Goal: Find specific page/section: Find specific page/section

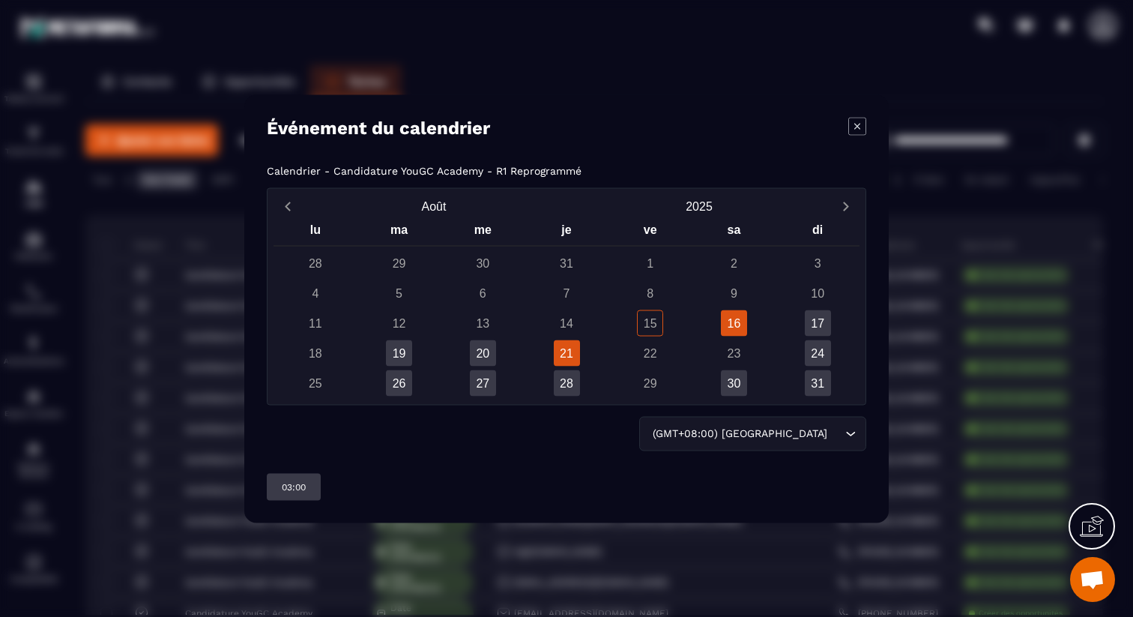
click at [579, 356] on div "21" at bounding box center [567, 353] width 26 height 26
click at [856, 136] on div "Modal window" at bounding box center [857, 127] width 18 height 21
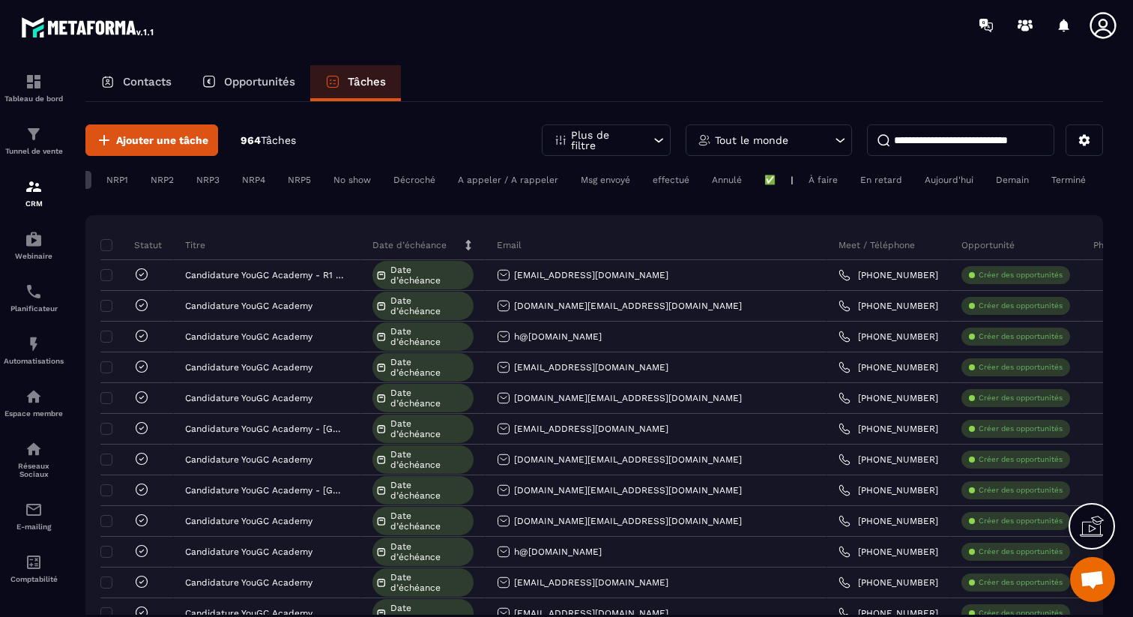
scroll to position [0, 211]
click at [664, 183] on div "✅" at bounding box center [664, 180] width 26 height 18
click at [651, 183] on div "Annulé" at bounding box center [664, 180] width 26 height 18
click at [658, 180] on div "✅" at bounding box center [664, 180] width 26 height 18
click at [599, 181] on div "effectué" at bounding box center [621, 180] width 45 height 18
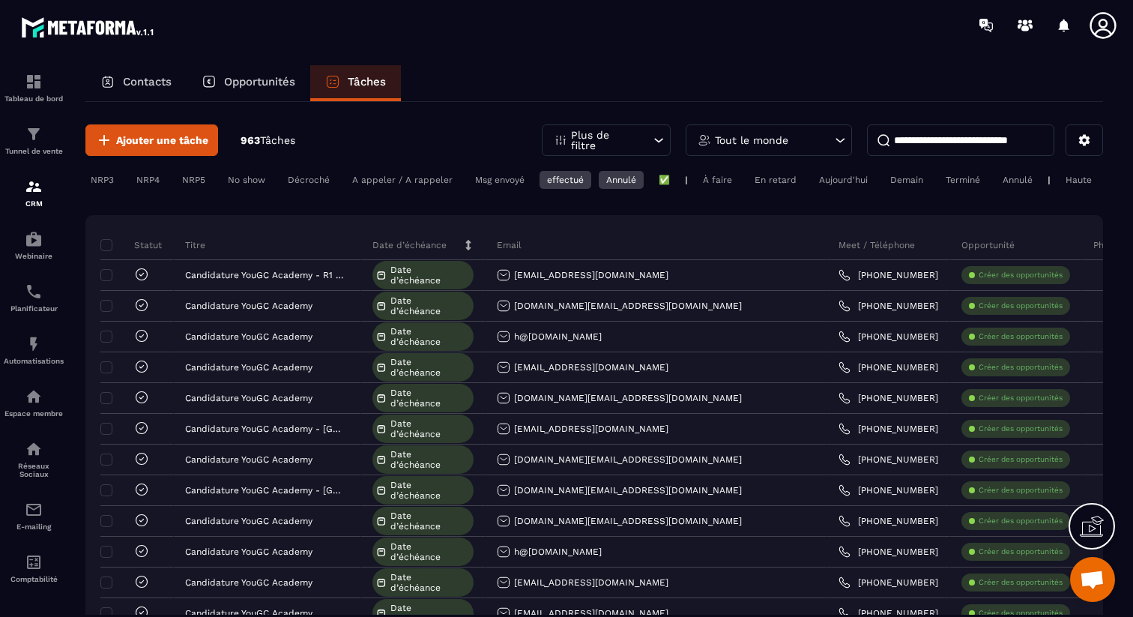
click at [619, 184] on div "Annulé" at bounding box center [621, 180] width 45 height 18
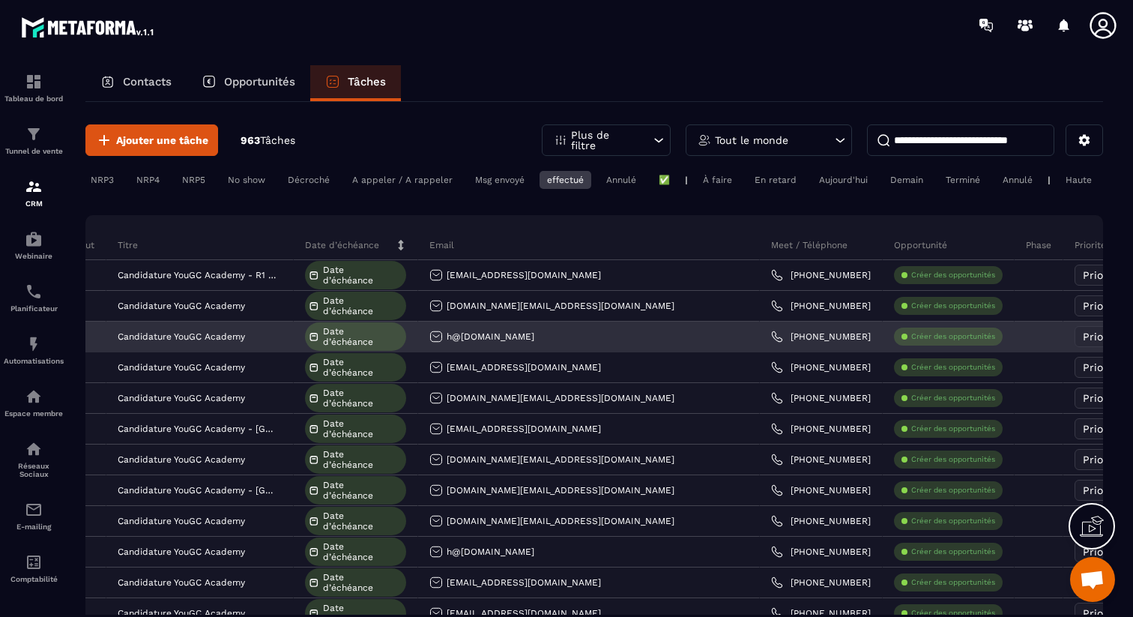
scroll to position [0, 0]
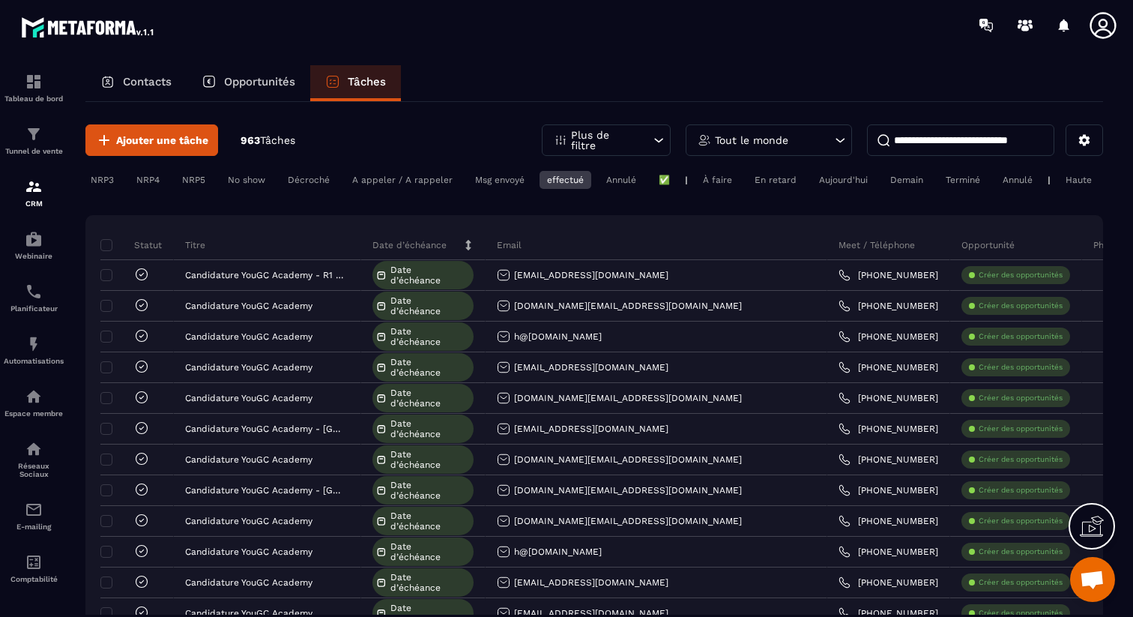
click at [345, 184] on div "Décroché" at bounding box center [402, 180] width 115 height 18
click at [549, 175] on div "effectué" at bounding box center [566, 180] width 52 height 18
click at [280, 182] on div "No show" at bounding box center [308, 180] width 57 height 18
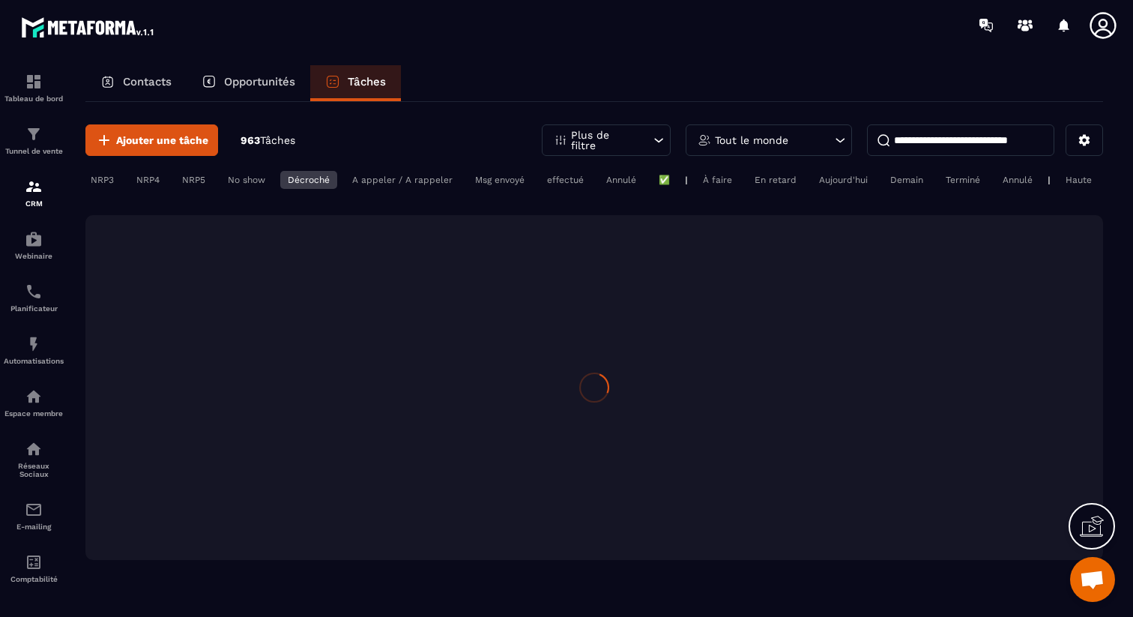
click at [316, 179] on div "Décroché" at bounding box center [308, 180] width 57 height 18
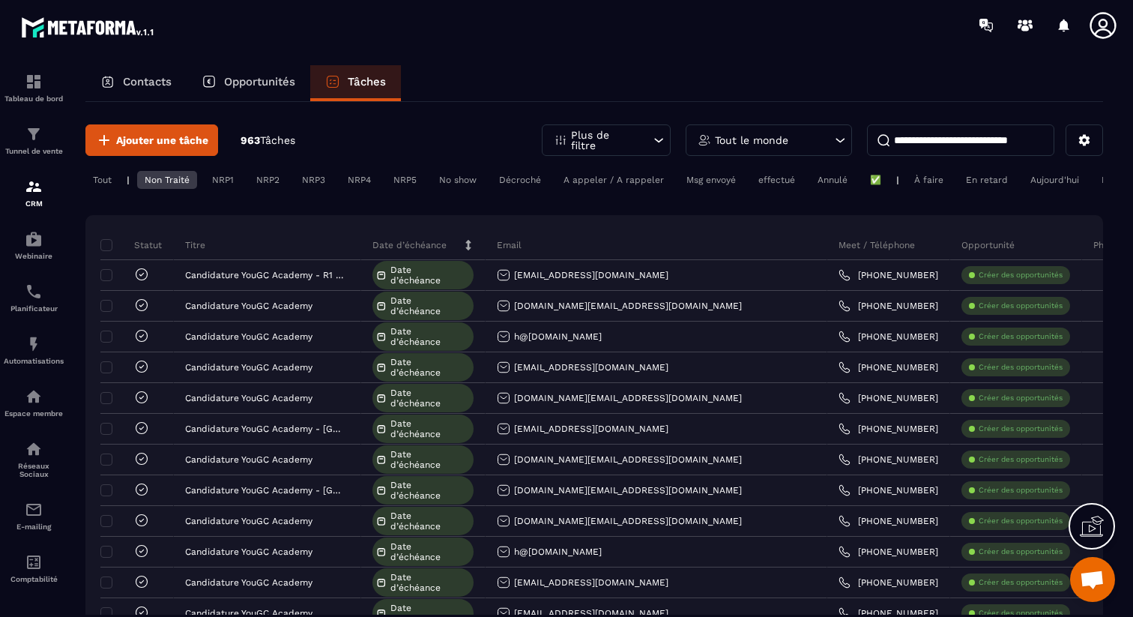
click at [178, 184] on div "Non Traité" at bounding box center [167, 180] width 60 height 18
click at [295, 184] on div "NRP2" at bounding box center [314, 180] width 38 height 18
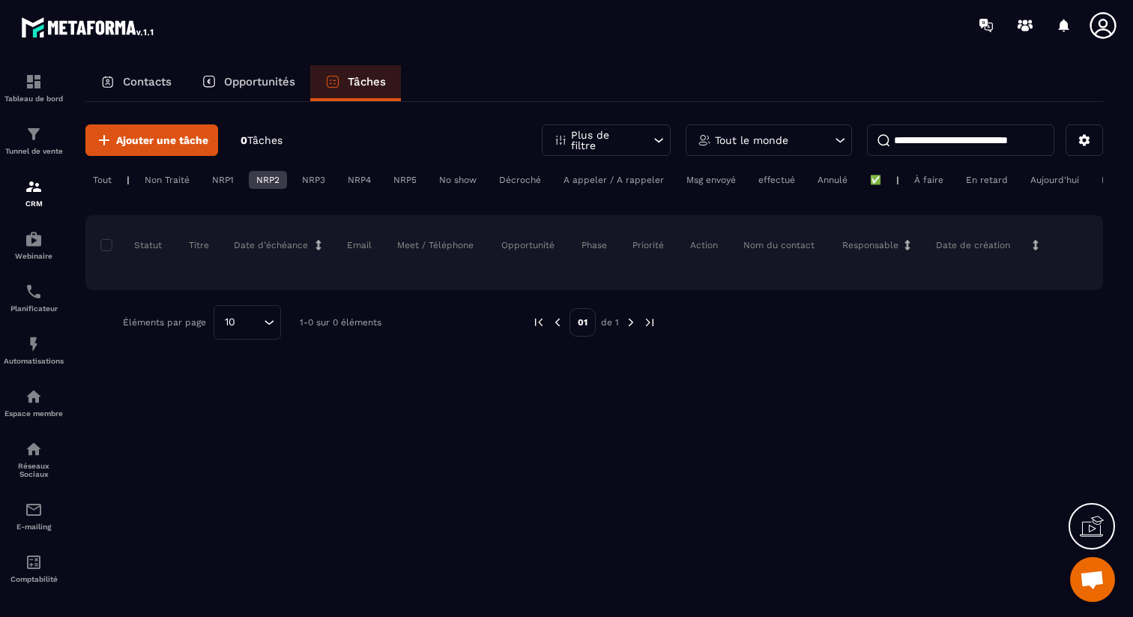
click at [267, 185] on div "NRP2" at bounding box center [268, 180] width 38 height 18
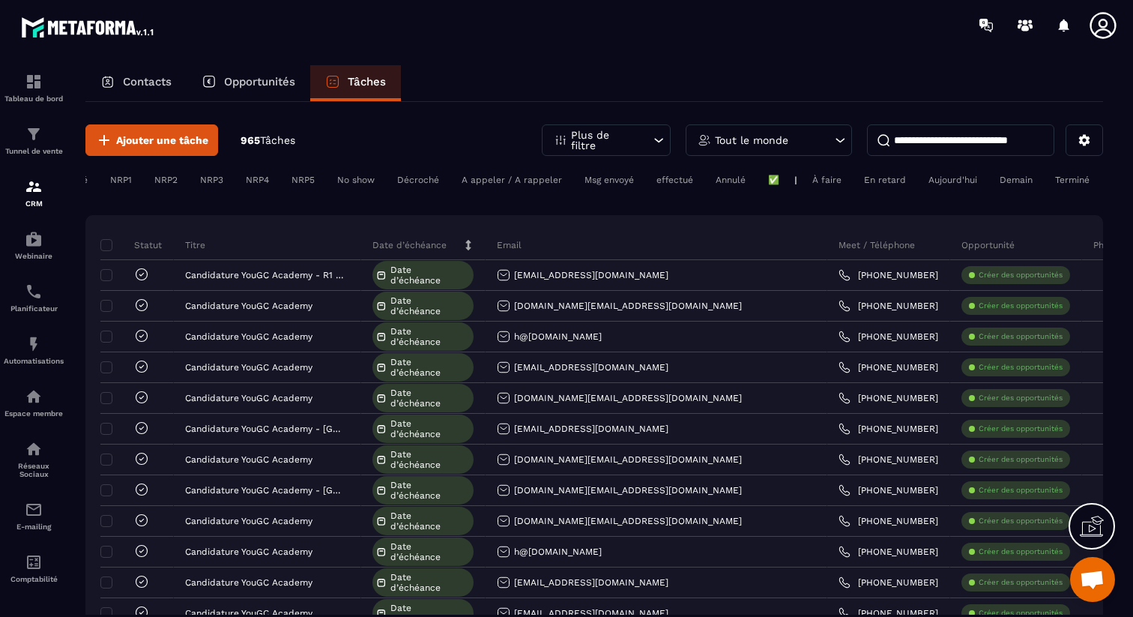
scroll to position [0, 211]
click at [651, 177] on div "Annulé" at bounding box center [664, 180] width 26 height 18
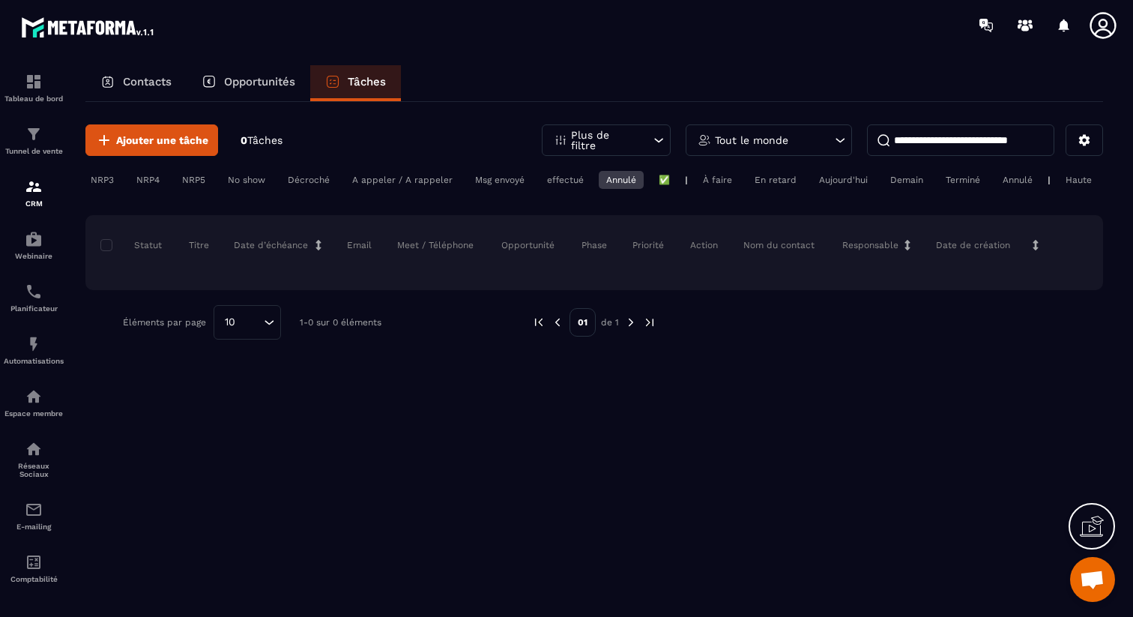
click at [1013, 180] on div "Annulé" at bounding box center [1017, 180] width 45 height 18
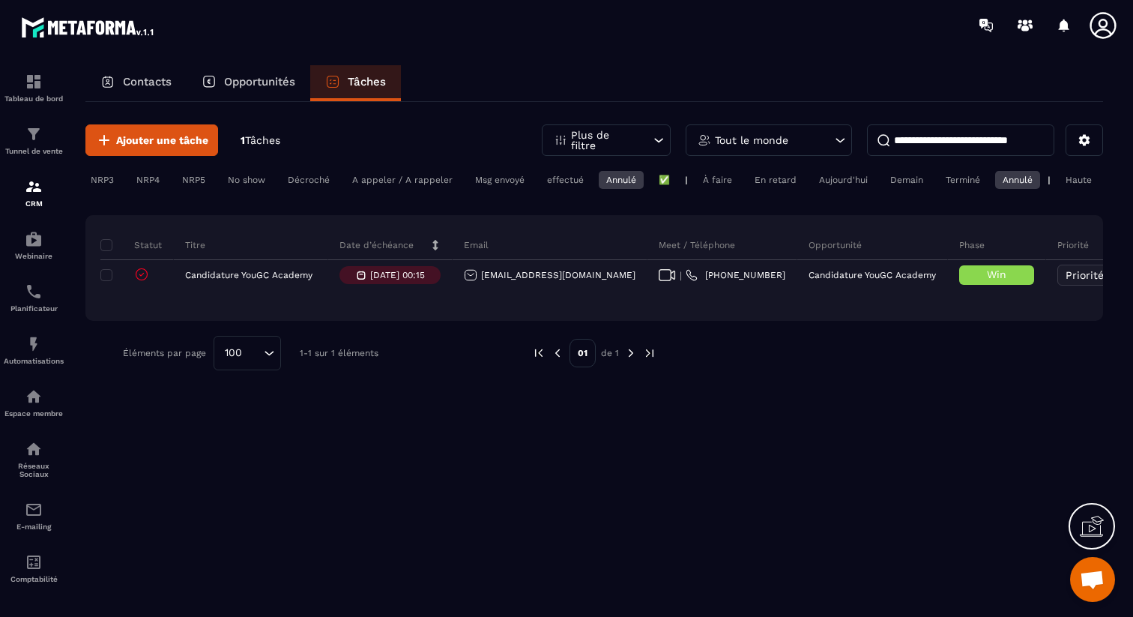
click at [1011, 182] on div "Annulé" at bounding box center [1017, 180] width 45 height 18
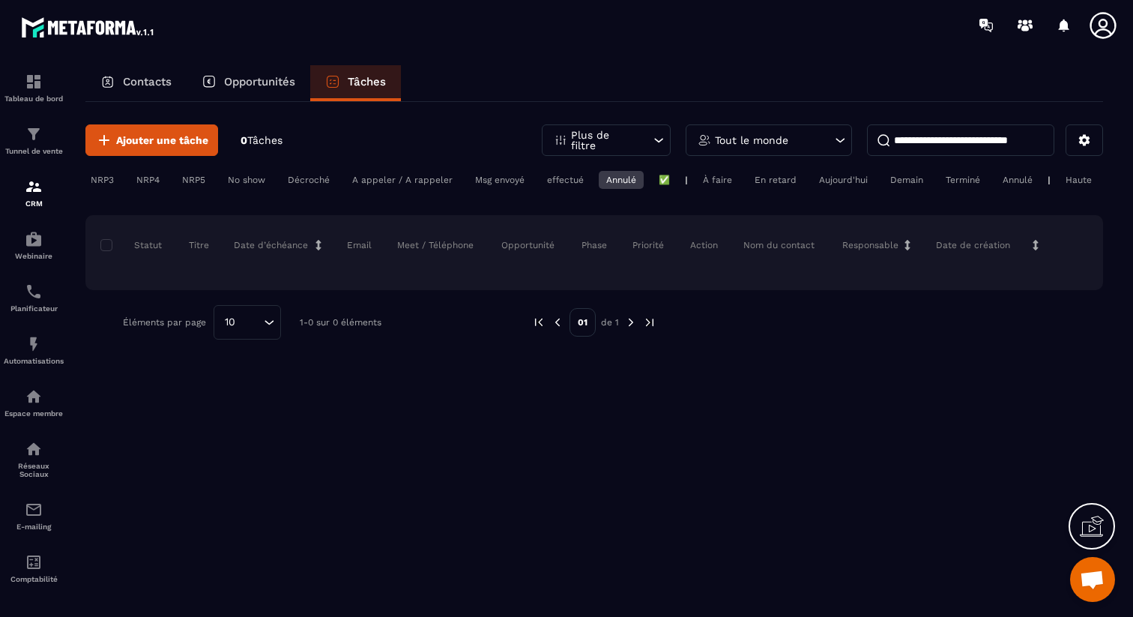
click at [615, 178] on div "Annulé" at bounding box center [621, 180] width 45 height 18
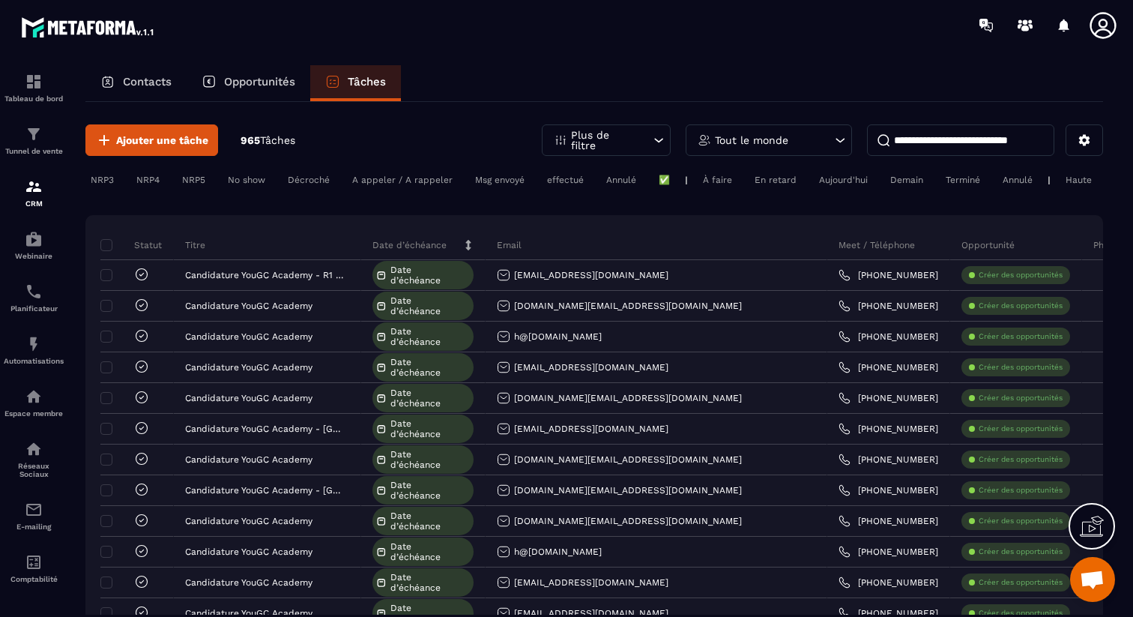
click at [256, 83] on p "Opportunités" at bounding box center [259, 81] width 71 height 13
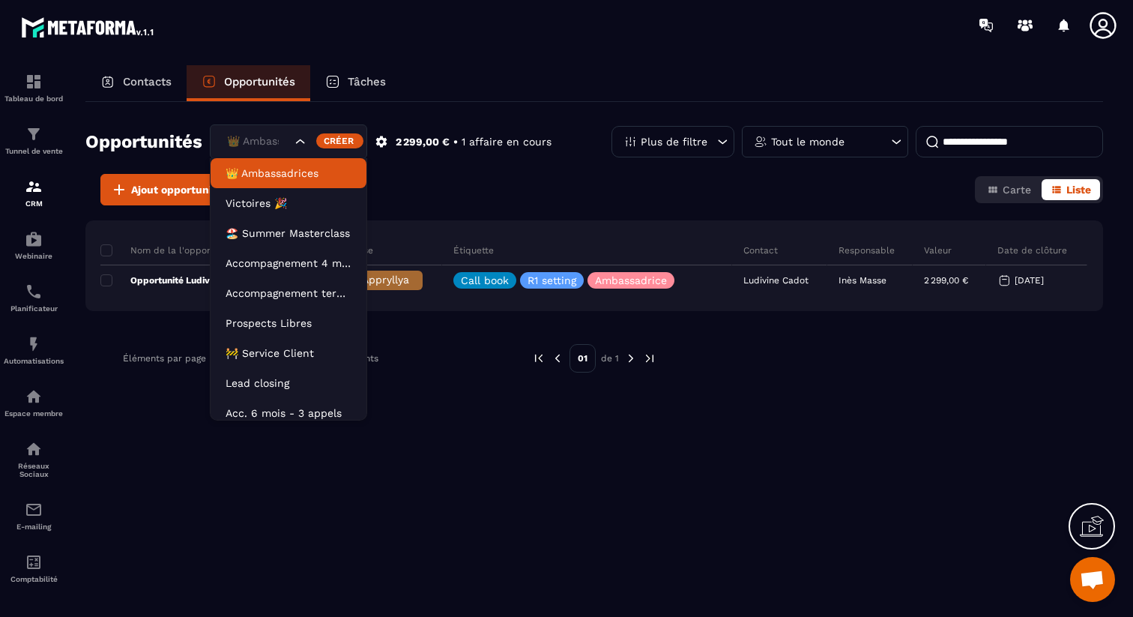
click at [271, 142] on div "👑 Ambassadrices" at bounding box center [257, 141] width 71 height 16
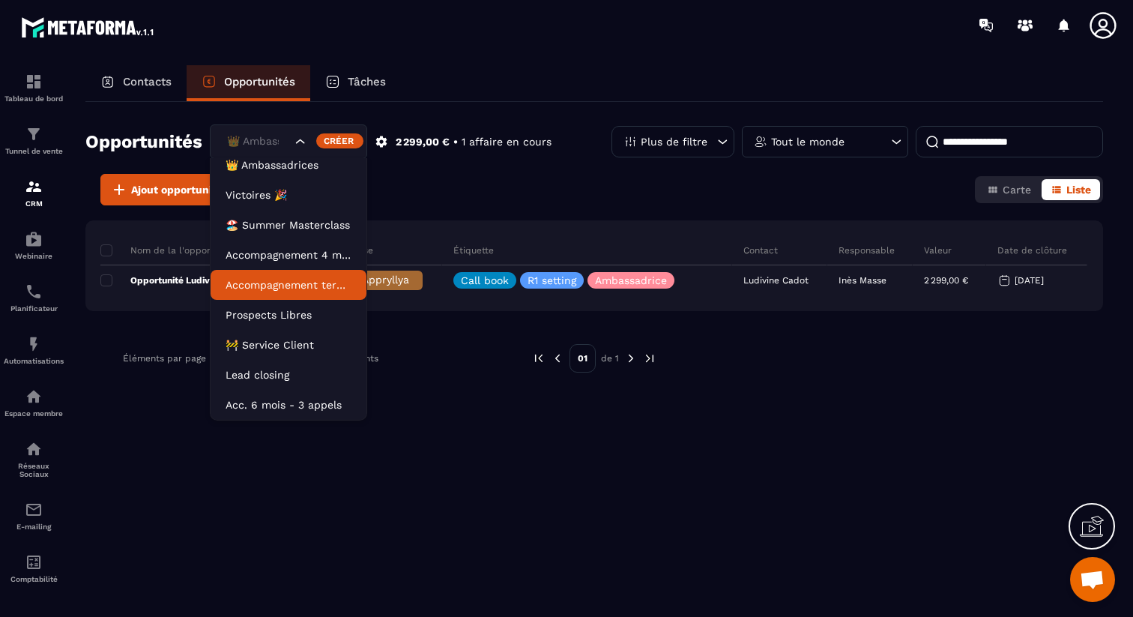
scroll to position [7, 0]
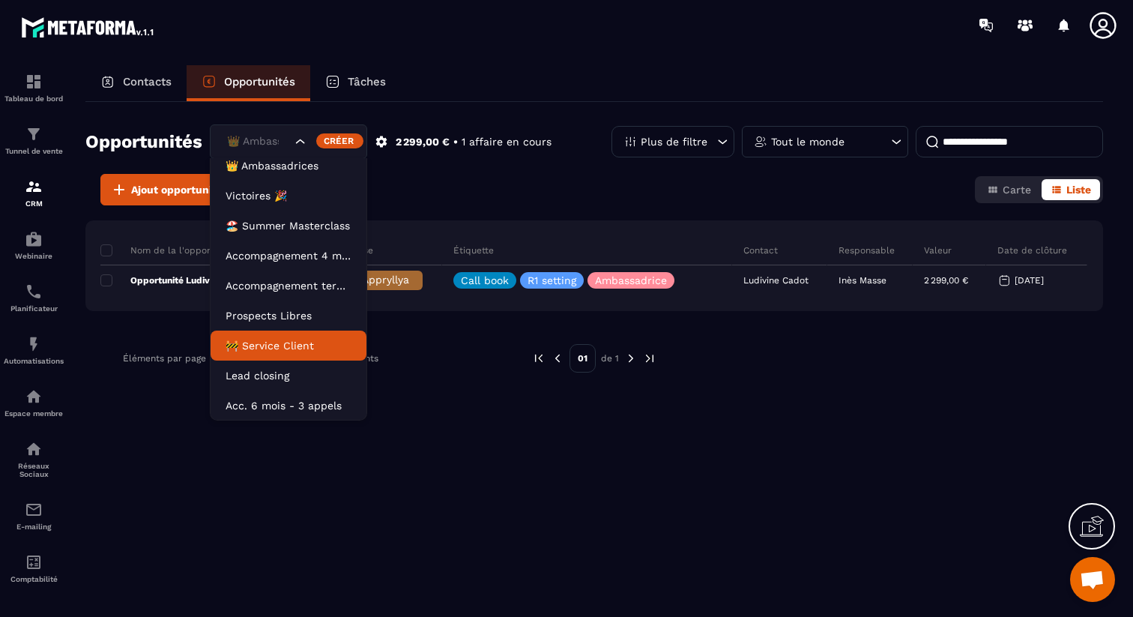
click at [290, 349] on p "🚧 Service Client" at bounding box center [289, 345] width 126 height 15
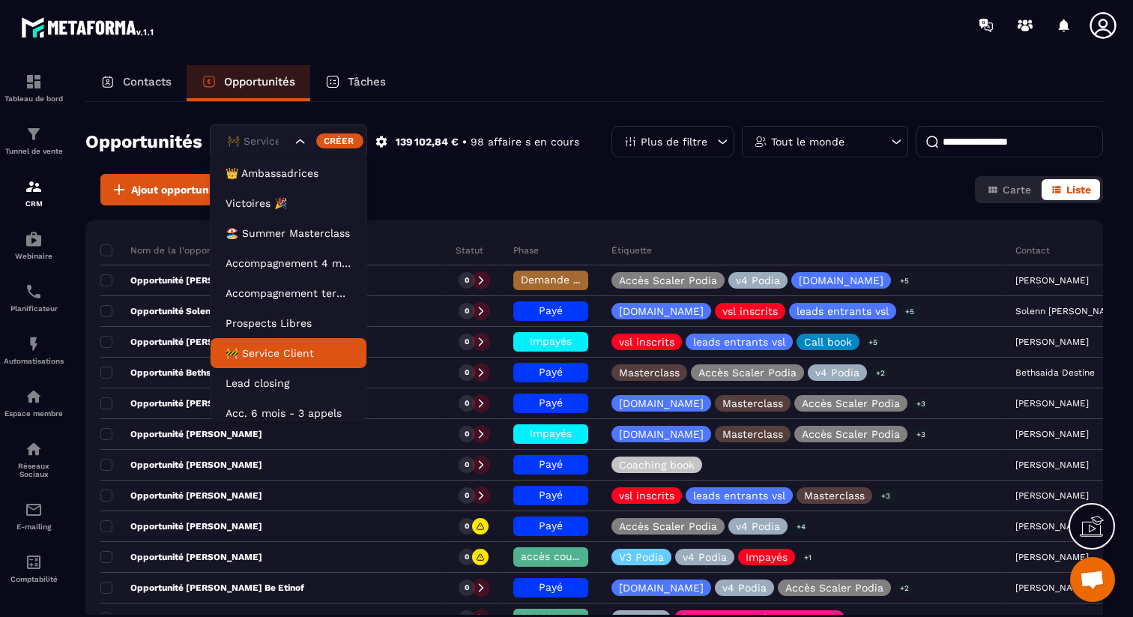
click at [286, 145] on input "Search for option" at bounding box center [257, 141] width 68 height 16
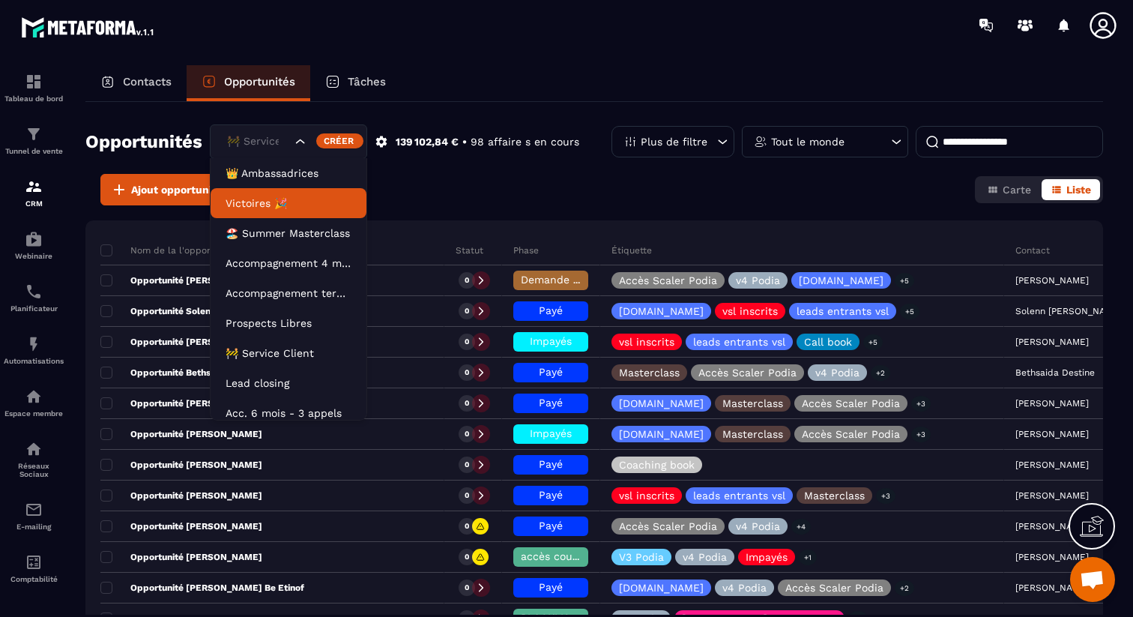
click at [307, 201] on p "Victoires 🎉" at bounding box center [289, 203] width 126 height 15
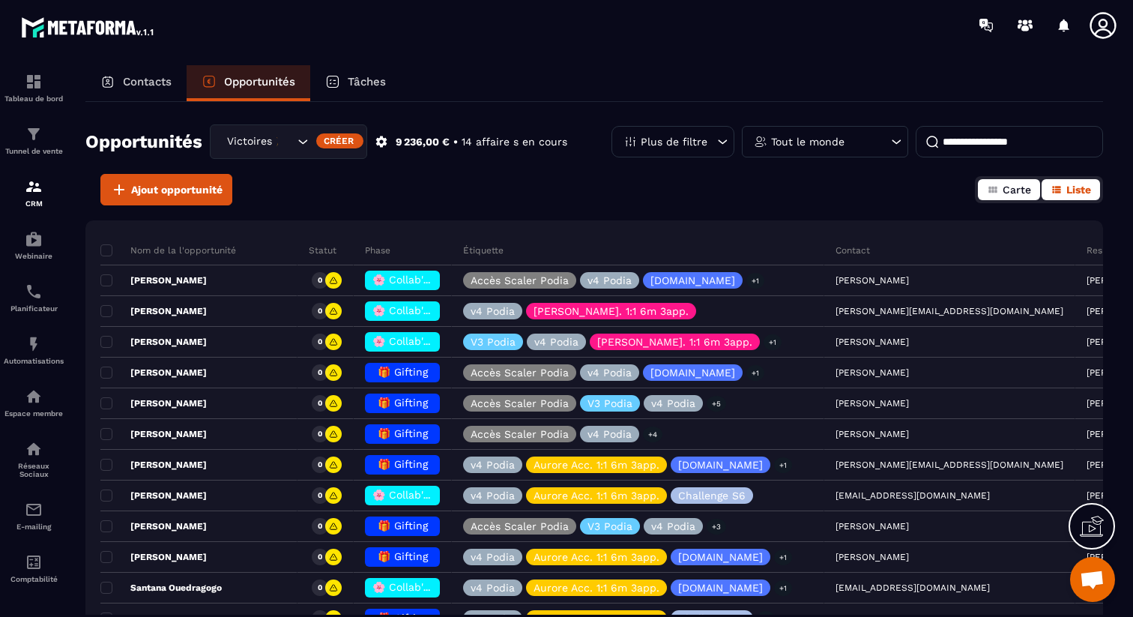
click at [986, 190] on button "Carte" at bounding box center [1009, 189] width 62 height 21
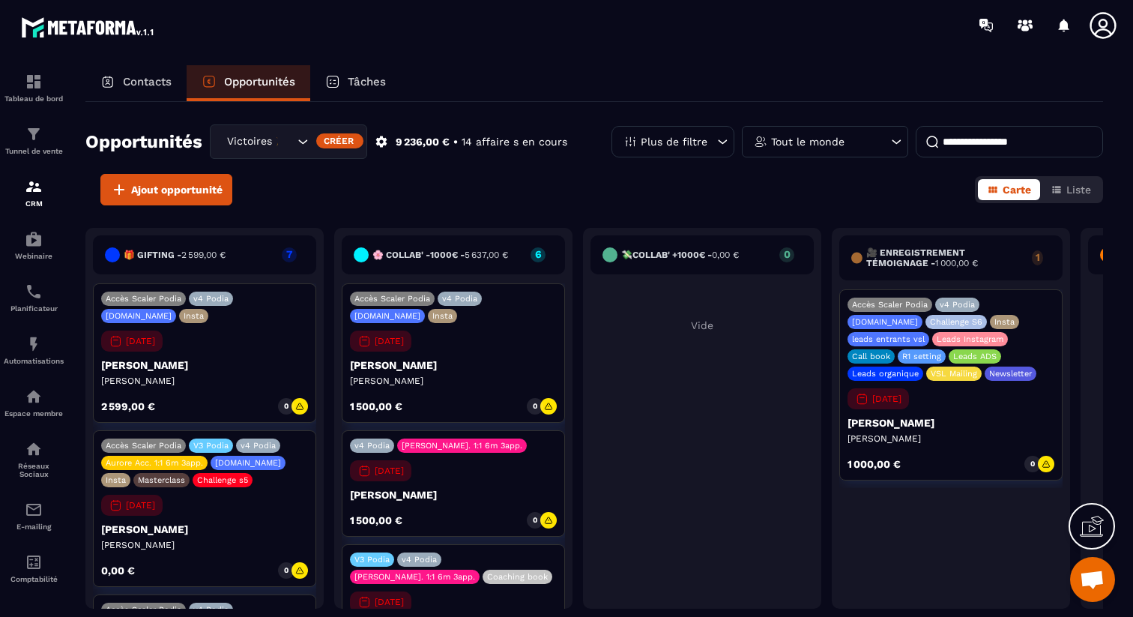
click at [301, 406] on icon at bounding box center [299, 406] width 9 height 9
